Goal: Task Accomplishment & Management: Use online tool/utility

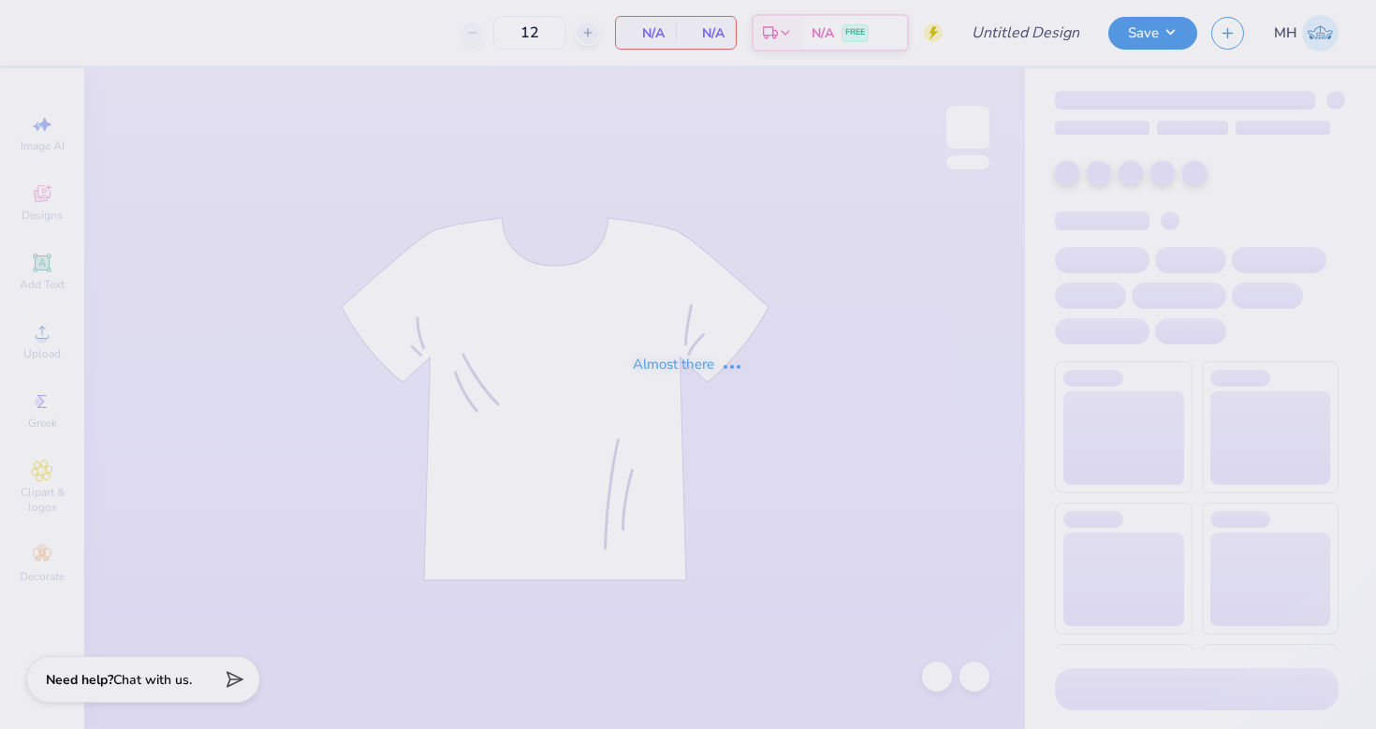
type input "lax gen merch"
